Goal: Register for event/course

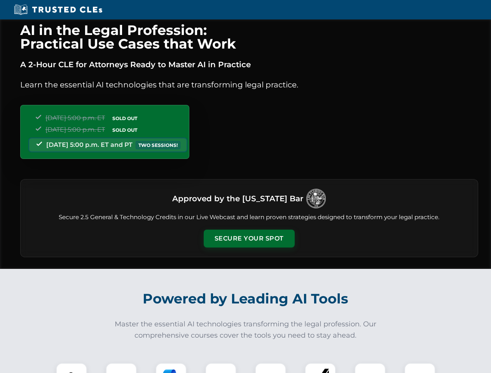
click at [249, 238] on button "Secure Your Spot" at bounding box center [249, 239] width 91 height 18
click at [71, 368] on img at bounding box center [71, 378] width 23 height 23
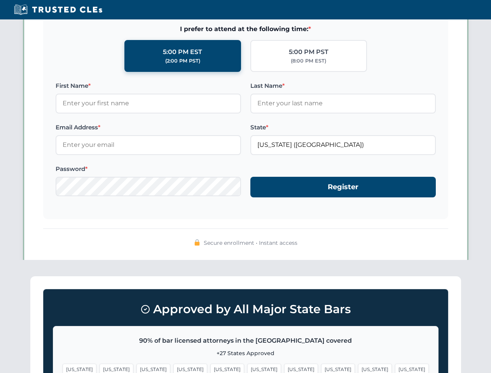
click at [284, 368] on span "[US_STATE]" at bounding box center [301, 369] width 34 height 11
click at [358, 368] on span "[US_STATE]" at bounding box center [375, 369] width 34 height 11
